Goal: Task Accomplishment & Management: Manage account settings

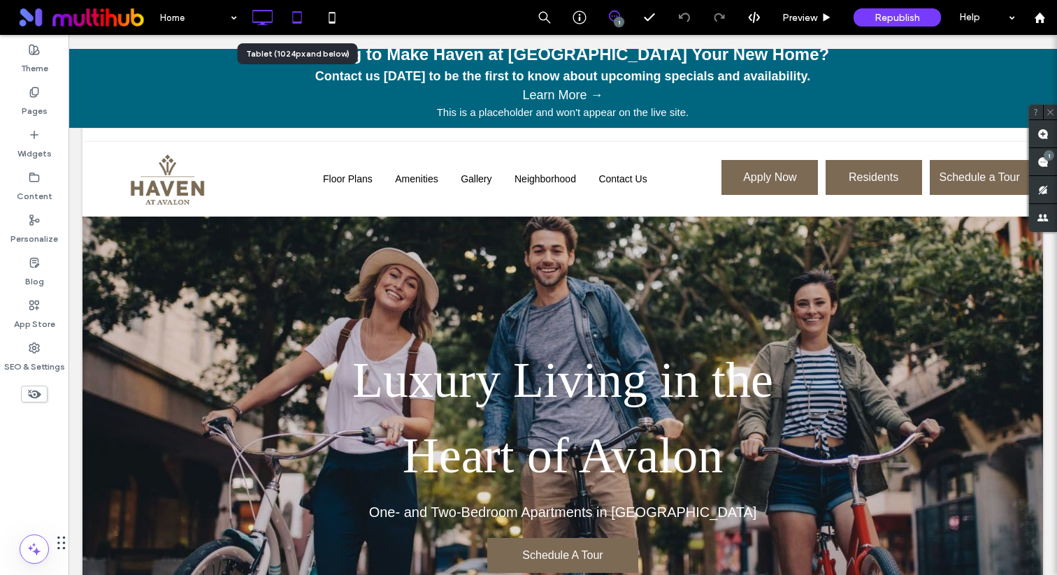
click at [290, 17] on icon at bounding box center [297, 17] width 28 height 28
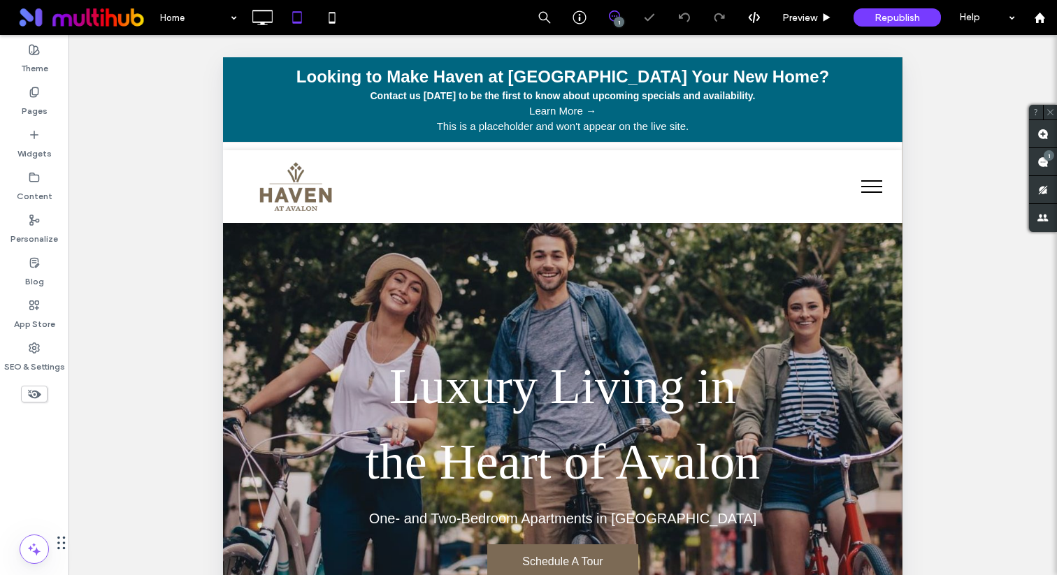
click at [874, 185] on button "menu" at bounding box center [872, 187] width 36 height 36
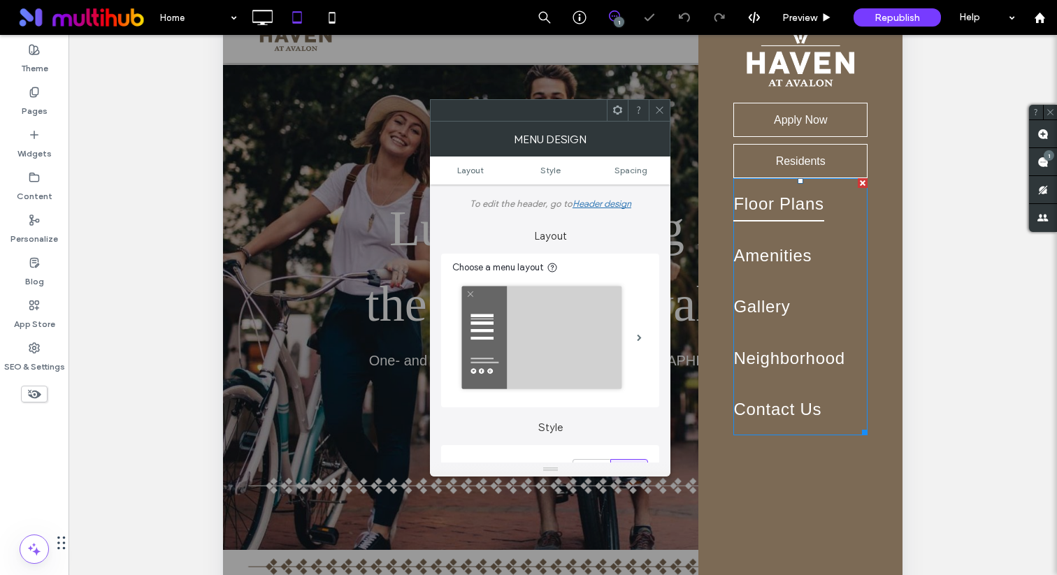
scroll to position [69, 0]
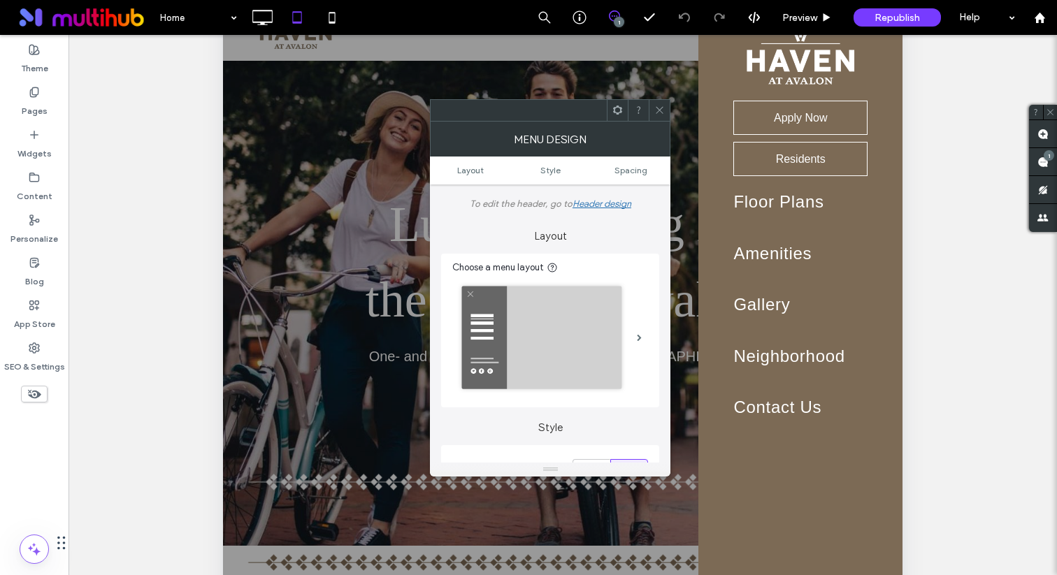
click at [657, 105] on icon at bounding box center [659, 110] width 10 height 10
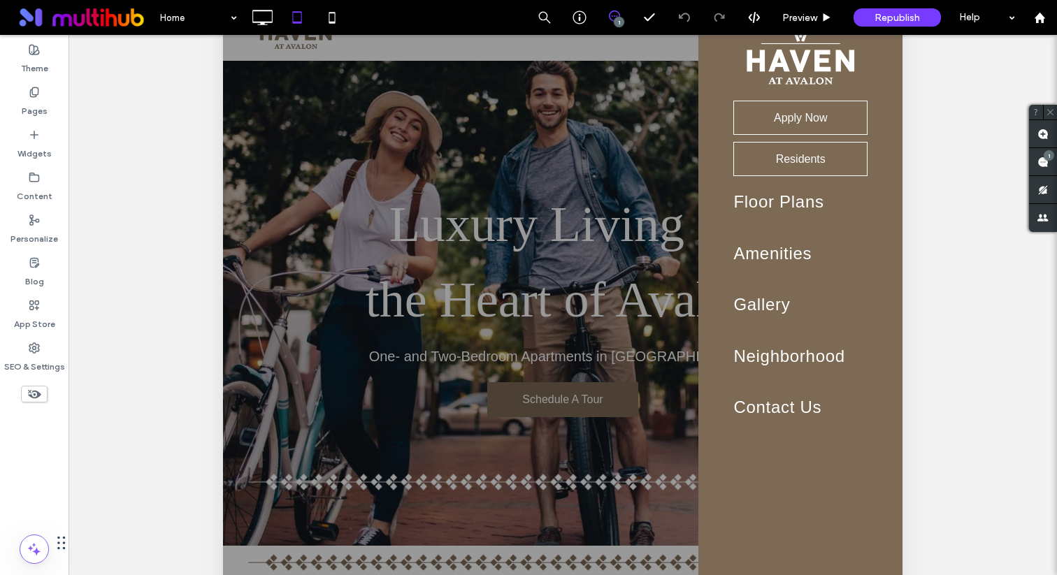
scroll to position [0, 0]
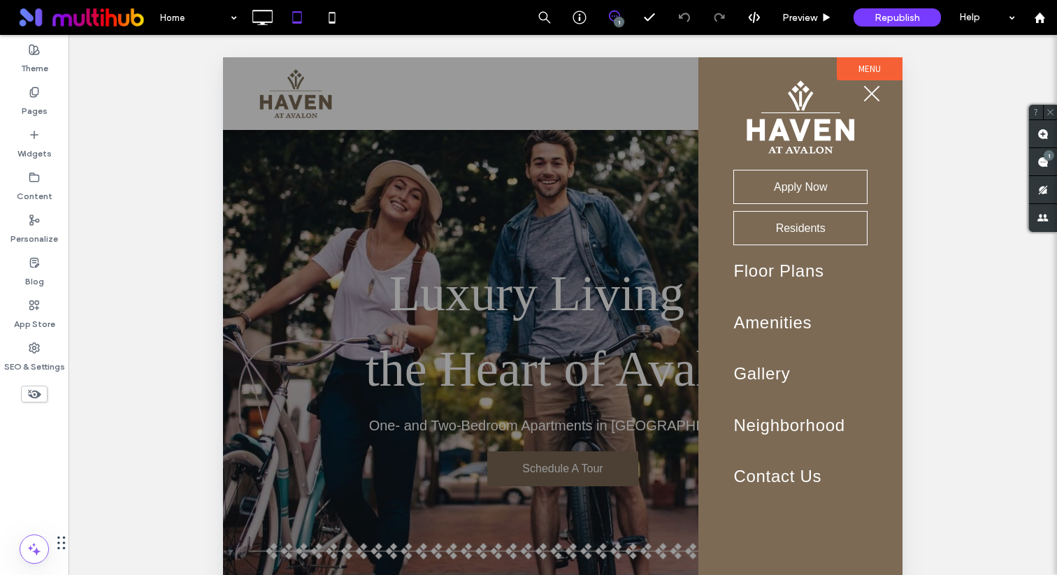
click at [577, 334] on div at bounding box center [563, 504] width 680 height 895
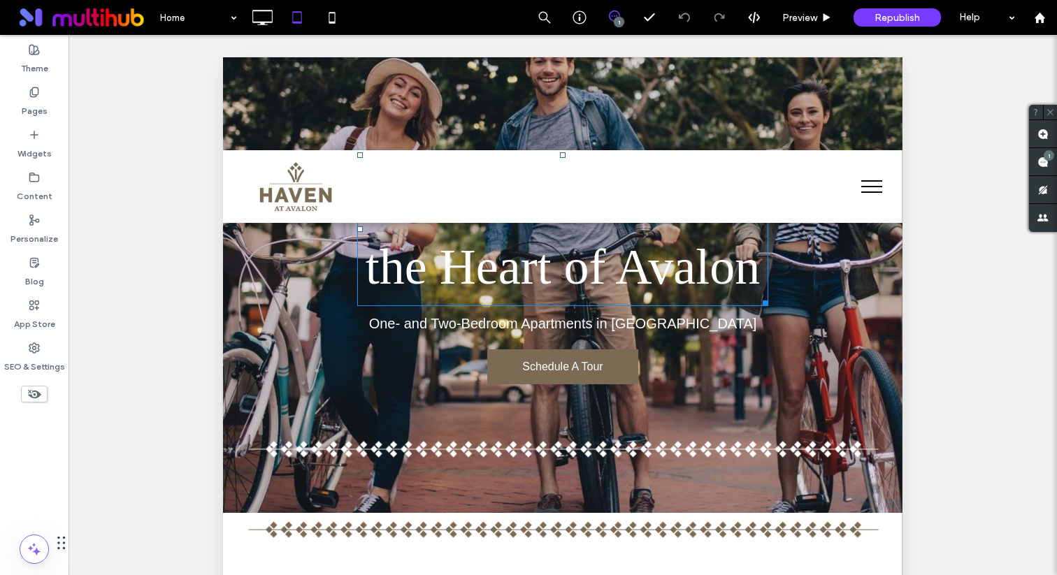
scroll to position [304, 0]
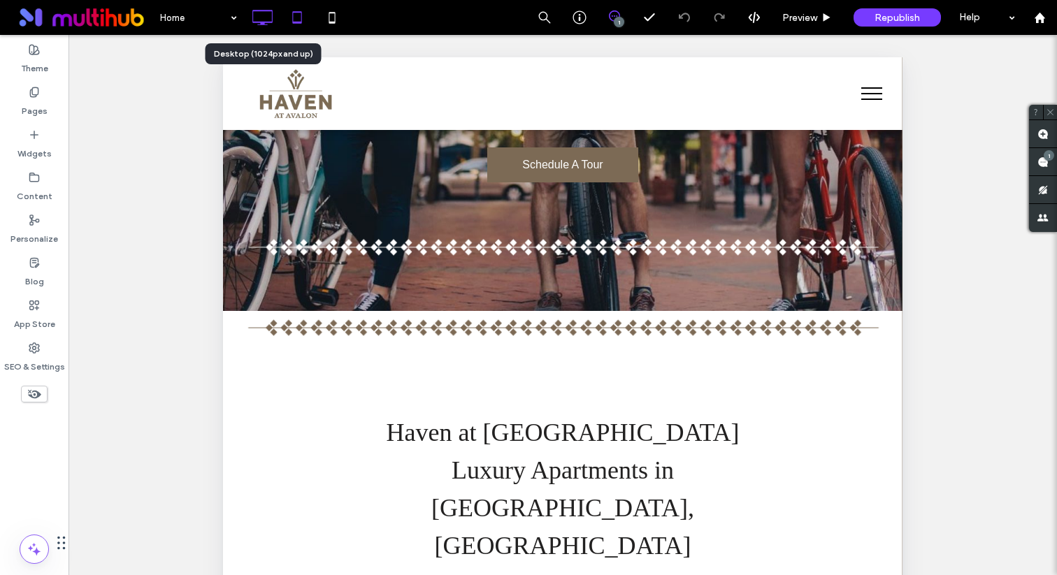
click at [273, 12] on icon at bounding box center [262, 17] width 28 height 28
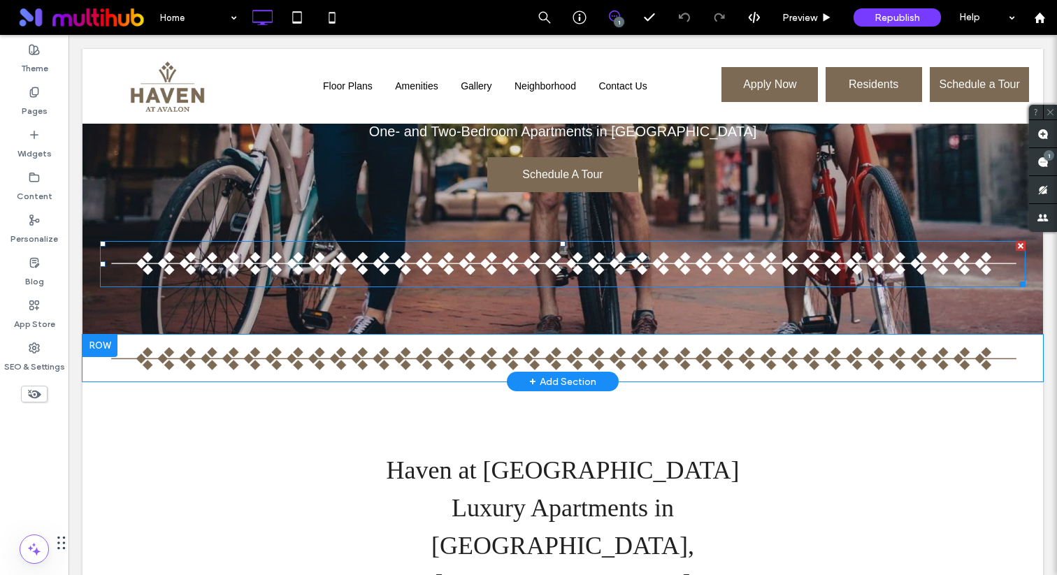
scroll to position [202, 0]
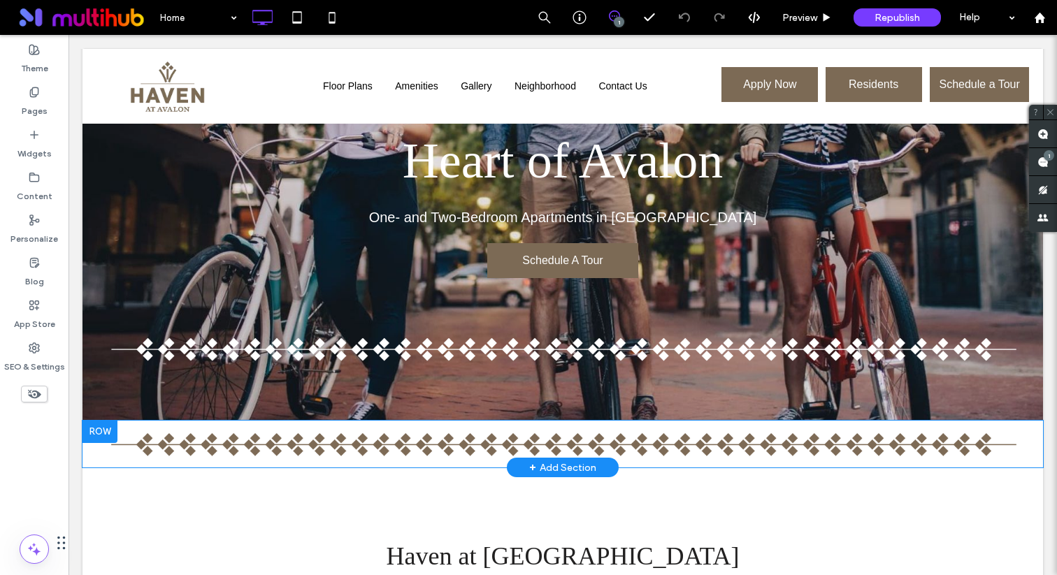
click at [99, 431] on div at bounding box center [100, 432] width 35 height 22
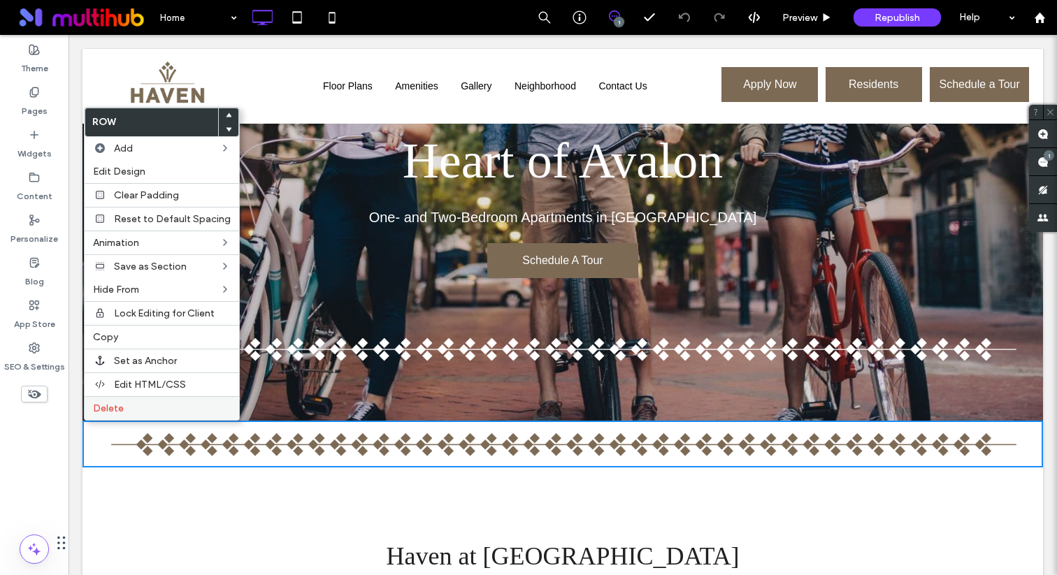
click at [155, 406] on label "Delete" at bounding box center [162, 409] width 138 height 12
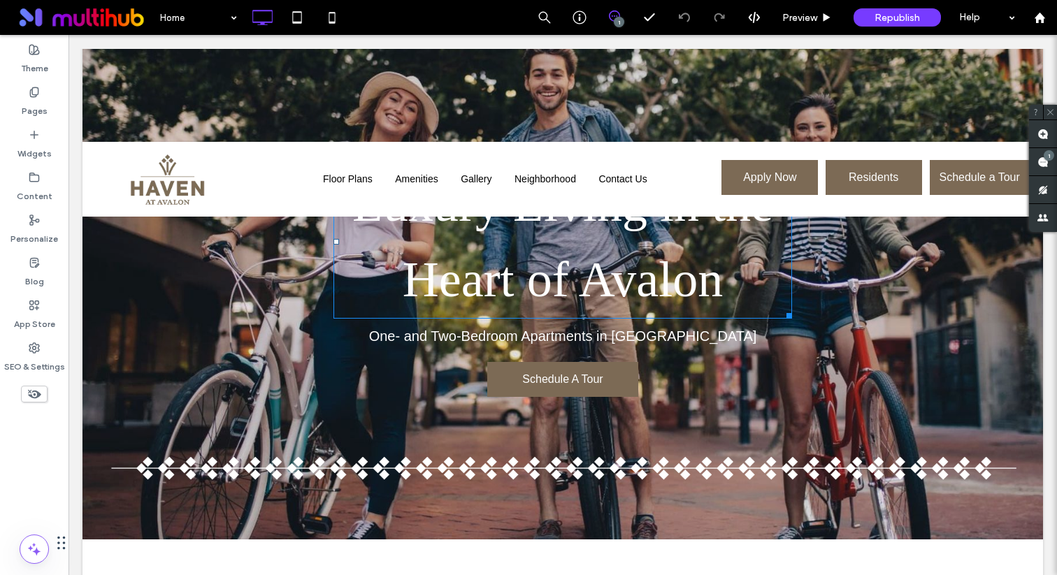
scroll to position [0, 0]
